Goal: Complete application form: Complete application form

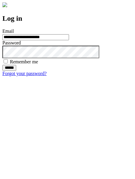
type input "**********"
click at [16, 71] on input "******" at bounding box center [9, 68] width 14 height 6
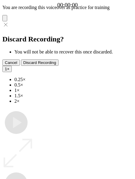
type input "**********"
